Goal: Task Accomplishment & Management: Complete application form

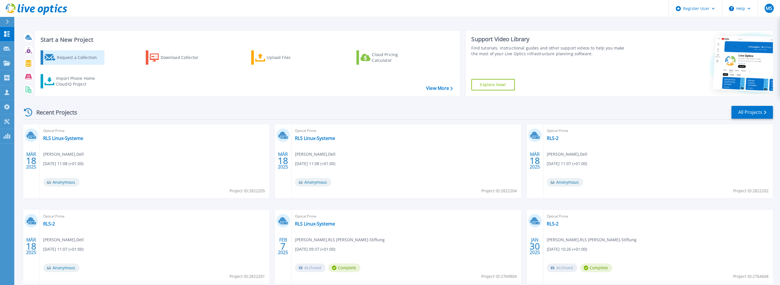
click at [84, 56] on div "Request a Collection" at bounding box center [80, 57] width 46 height 11
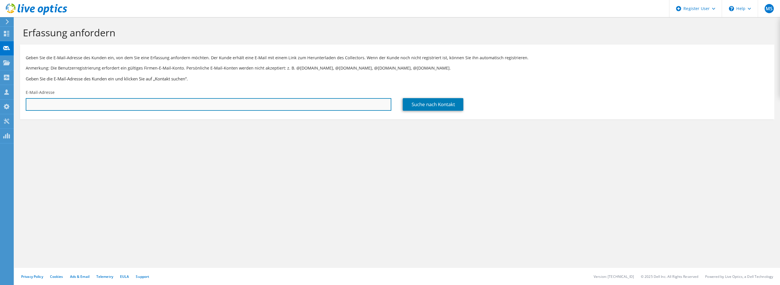
click at [152, 103] on input "text" at bounding box center [209, 104] width 366 height 13
click at [89, 104] on input "[PERSON_NAME].kleemann" at bounding box center [209, 104] width 366 height 13
click at [93, 104] on input "[PERSON_NAME][EMAIL_ADDRESS][DOMAIN_NAME];" at bounding box center [209, 104] width 366 height 13
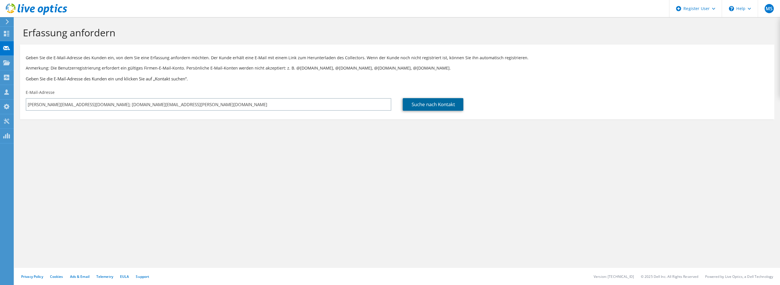
click at [433, 104] on link "Suche nach Kontakt" at bounding box center [433, 104] width 61 height 13
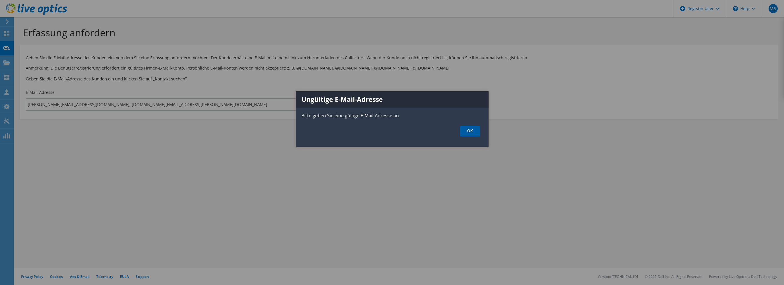
click at [467, 133] on link "OK" at bounding box center [470, 131] width 20 height 11
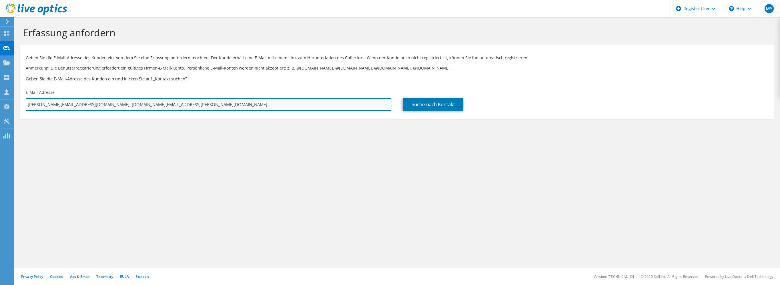
drag, startPoint x: 147, startPoint y: 103, endPoint x: 84, endPoint y: 103, distance: 63.5
click at [84, 103] on input "[PERSON_NAME][EMAIL_ADDRESS][DOMAIN_NAME]; [DOMAIN_NAME][EMAIL_ADDRESS][PERSON_…" at bounding box center [209, 104] width 366 height 13
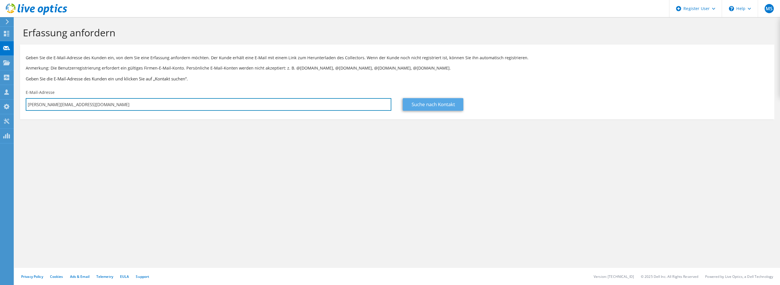
type input "[PERSON_NAME][EMAIL_ADDRESS][DOMAIN_NAME]"
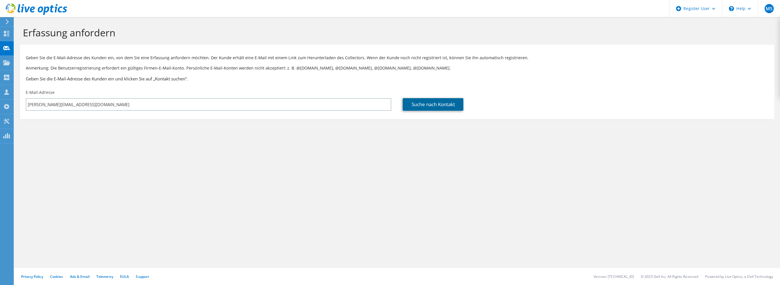
click at [445, 103] on link "Suche nach Kontakt" at bounding box center [433, 104] width 61 height 13
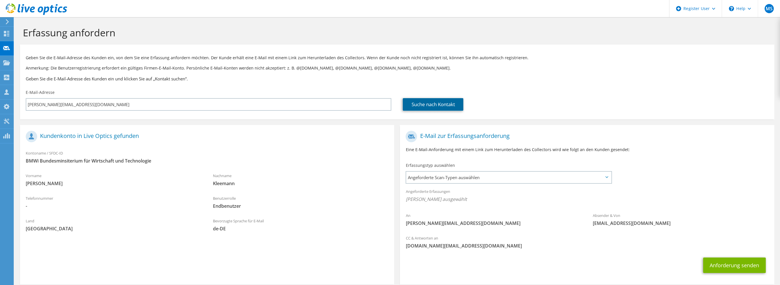
scroll to position [28, 0]
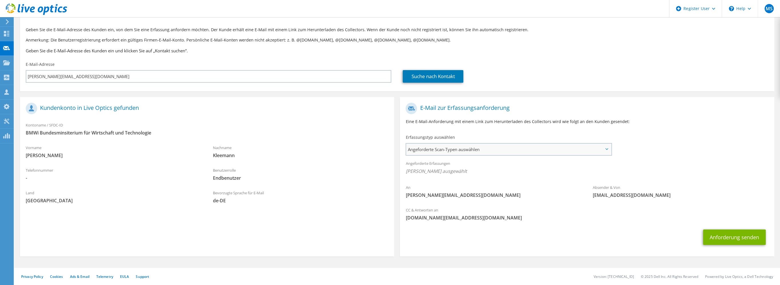
click at [513, 149] on span "Angeforderte Scan-Typen auswählen" at bounding box center [508, 148] width 205 height 11
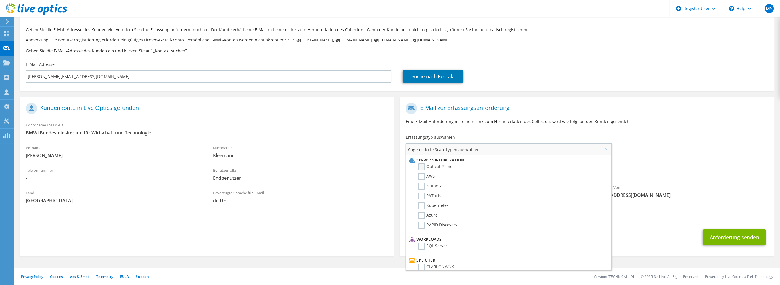
click at [423, 166] on label "Optical Prime" at bounding box center [435, 166] width 34 height 7
click at [0, 0] on input "Optical Prime" at bounding box center [0, 0] width 0 height 0
click at [697, 141] on div "An [PERSON_NAME][EMAIL_ADDRESS][DOMAIN_NAME] Absender & Von [EMAIL_ADDRESS][DOM…" at bounding box center [587, 152] width 374 height 106
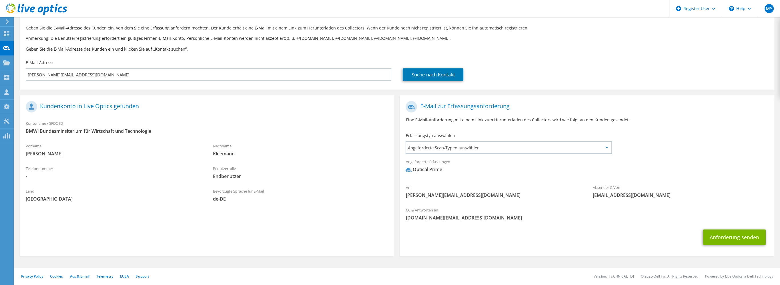
scroll to position [30, 0]
click at [730, 237] on button "Anforderung senden" at bounding box center [734, 236] width 63 height 15
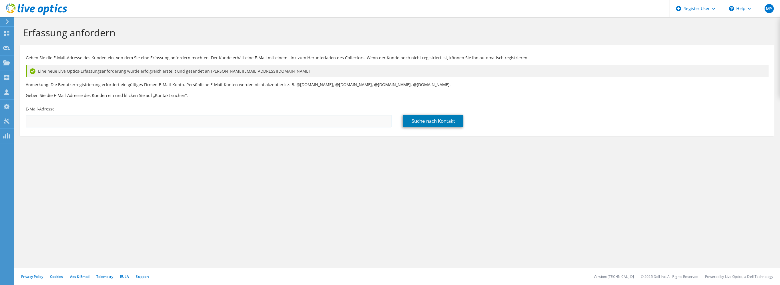
click at [65, 121] on input "text" at bounding box center [209, 121] width 366 height 13
type input "[EMAIL_ADDRESS][DOMAIN_NAME]"
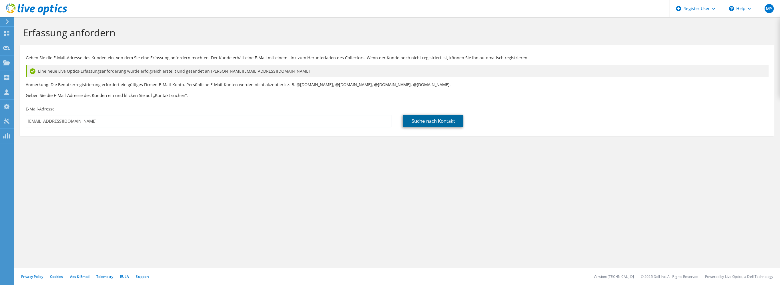
click at [433, 121] on link "Suche nach Kontakt" at bounding box center [433, 121] width 61 height 13
type input "BGR Bundesanstalt für Geowissenschaften und Rohstoffe"
type input "Birgit"
type input "Böhnke"
type input "[GEOGRAPHIC_DATA]"
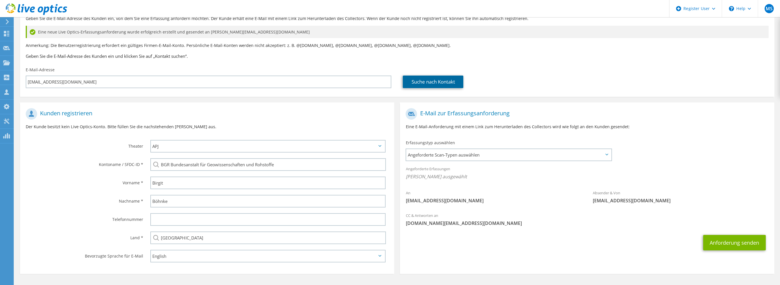
scroll to position [55, 0]
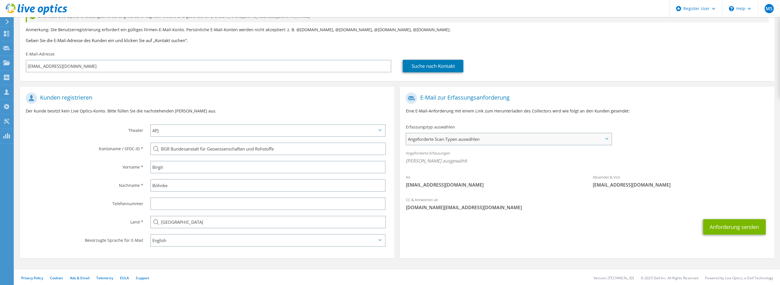
click at [488, 138] on span "Angeforderte Scan-Typen auswählen" at bounding box center [508, 138] width 205 height 11
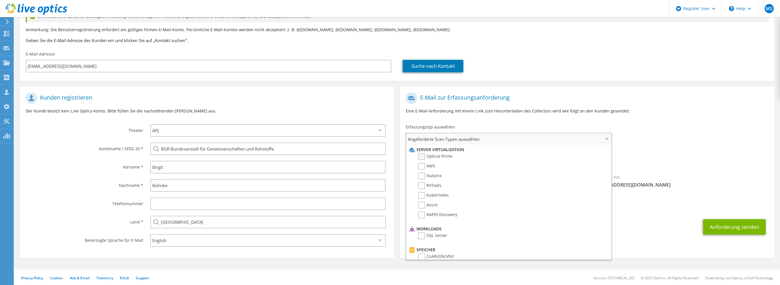
click at [422, 154] on label "Optical Prime" at bounding box center [435, 156] width 34 height 7
click at [0, 0] on input "Optical Prime" at bounding box center [0, 0] width 0 height 0
drag, startPoint x: 757, startPoint y: 125, endPoint x: 753, endPoint y: 126, distance: 4.9
click at [757, 125] on div "An birgit.boehnke@bgr.de Absender & Von liveoptics@liveoptics.com" at bounding box center [587, 142] width 374 height 106
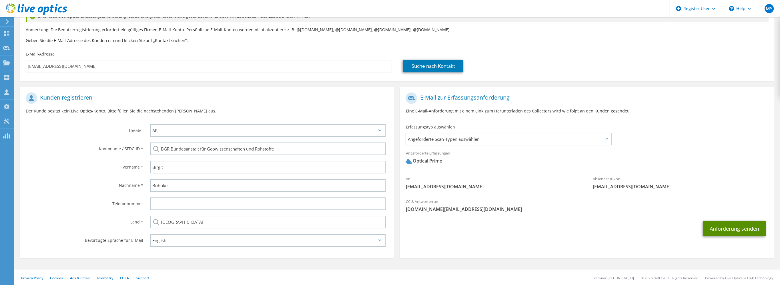
click at [741, 229] on button "Anforderung senden" at bounding box center [734, 228] width 63 height 15
